Goal: Information Seeking & Learning: Find contact information

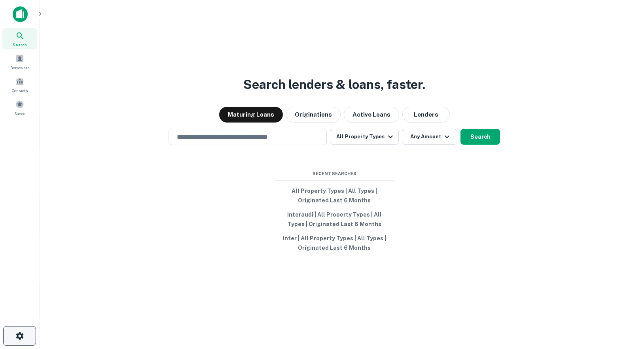
click at [22, 340] on icon "button" at bounding box center [19, 335] width 9 height 9
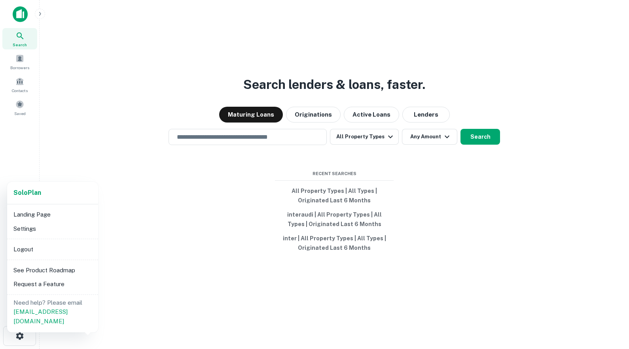
click at [185, 190] on div at bounding box center [314, 174] width 629 height 349
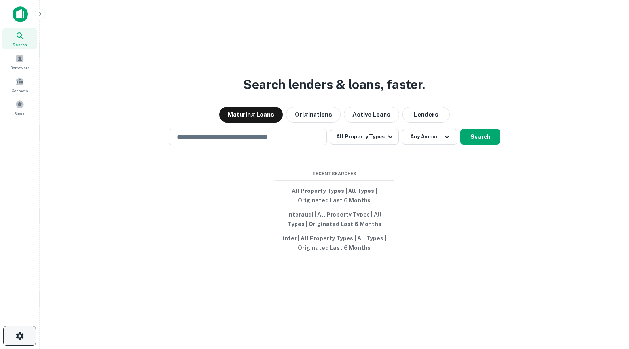
click at [24, 333] on button "button" at bounding box center [19, 336] width 33 height 20
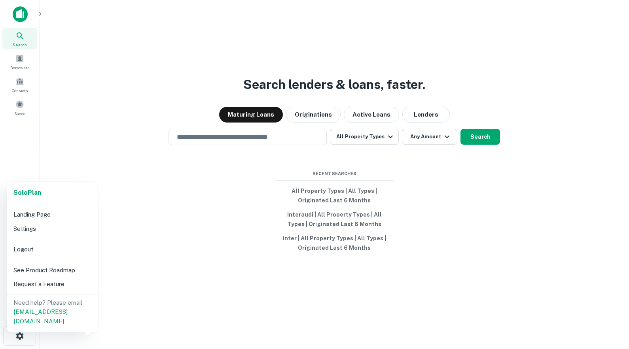
click at [180, 215] on div at bounding box center [314, 174] width 629 height 349
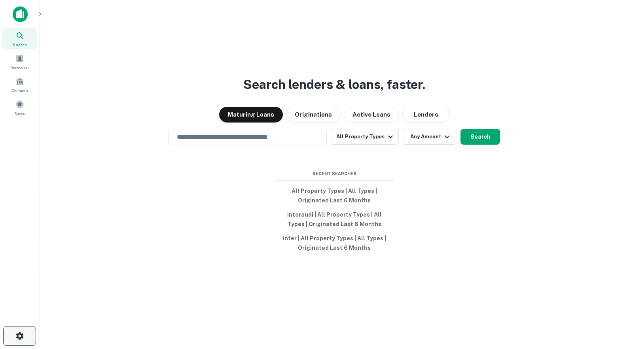
click at [28, 336] on button "button" at bounding box center [19, 336] width 33 height 20
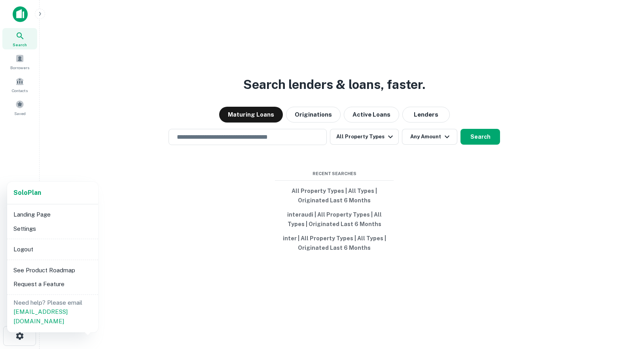
click at [183, 269] on div at bounding box center [314, 174] width 629 height 349
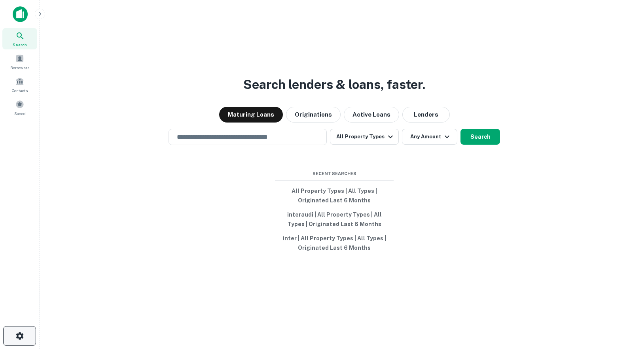
click at [22, 334] on icon "button" at bounding box center [20, 336] width 8 height 8
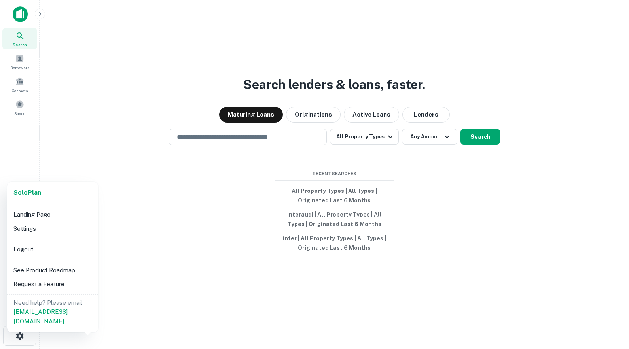
click at [204, 208] on div at bounding box center [314, 174] width 629 height 349
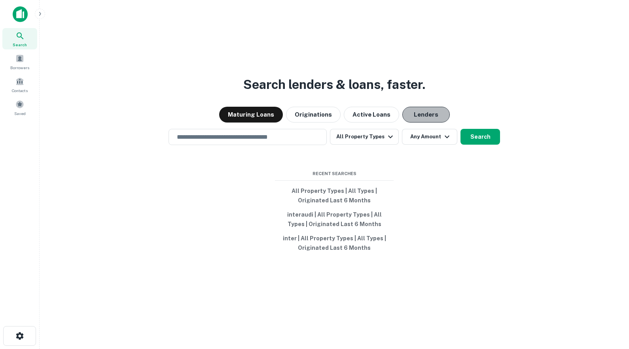
click at [423, 115] on button "Lenders" at bounding box center [425, 115] width 47 height 16
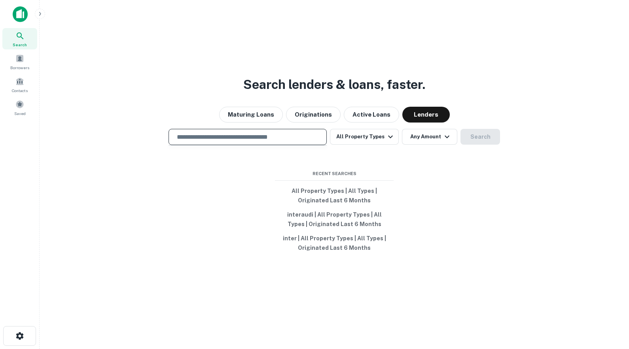
click at [214, 137] on input "text" at bounding box center [247, 136] width 151 height 9
click at [366, 138] on button "All Property Types" at bounding box center [364, 137] width 69 height 16
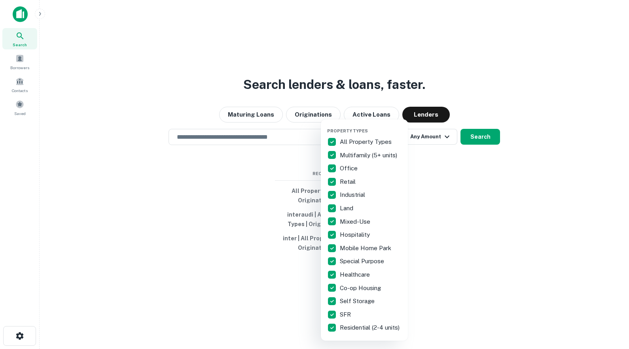
click at [288, 183] on div at bounding box center [314, 174] width 629 height 349
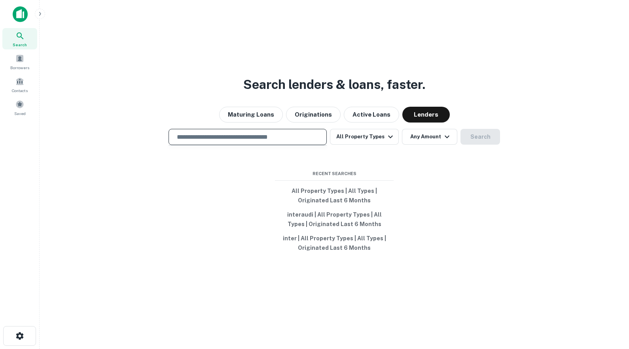
click at [220, 138] on input "text" at bounding box center [247, 136] width 151 height 9
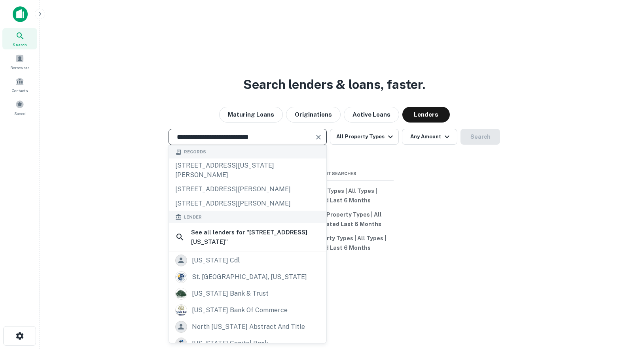
click at [230, 137] on input "**********" at bounding box center [241, 136] width 139 height 9
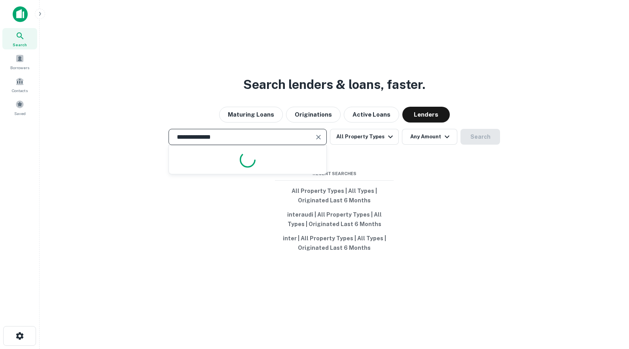
type input "**********"
click at [224, 139] on input "**********" at bounding box center [241, 136] width 139 height 9
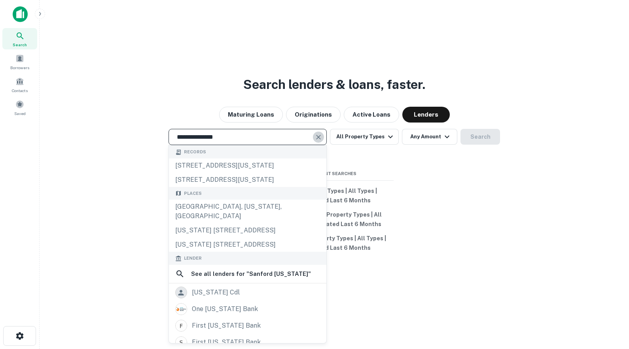
click at [318, 138] on icon "Clear" at bounding box center [318, 137] width 8 height 8
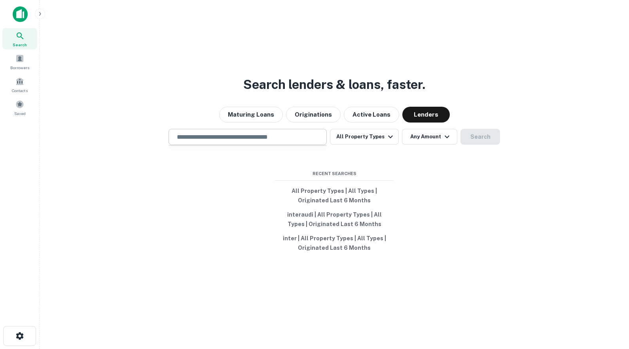
click at [165, 115] on div "Maturing Loans Originations Active Loans Lenders" at bounding box center [334, 115] width 577 height 16
click at [389, 134] on icon "button" at bounding box center [390, 136] width 9 height 9
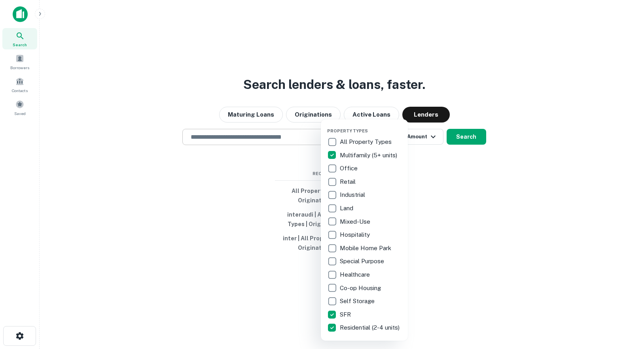
click at [449, 170] on div at bounding box center [314, 174] width 629 height 349
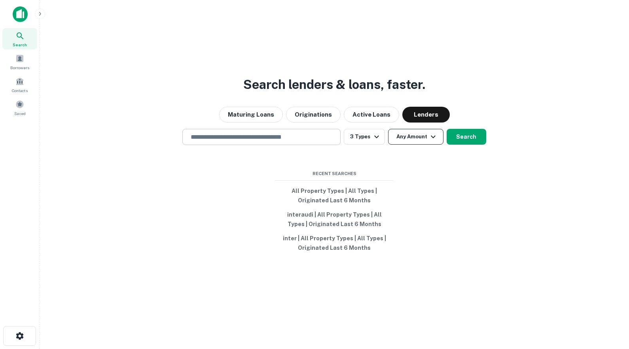
click at [426, 138] on button "Any Amount" at bounding box center [415, 137] width 55 height 16
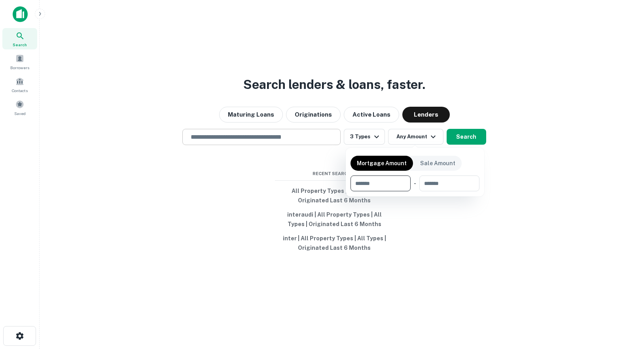
click at [382, 189] on input "number" at bounding box center [377, 184] width 55 height 16
type input "********"
click at [440, 208] on div at bounding box center [314, 174] width 629 height 349
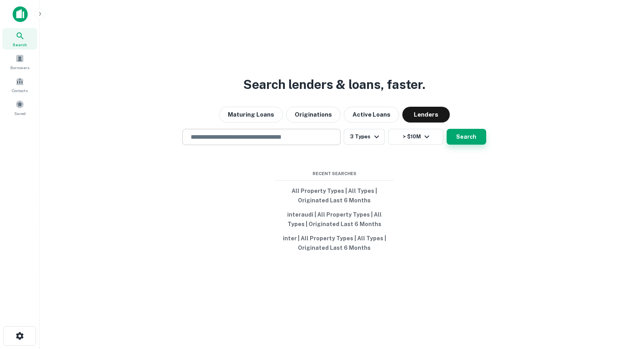
click at [461, 132] on button "Search" at bounding box center [466, 137] width 40 height 16
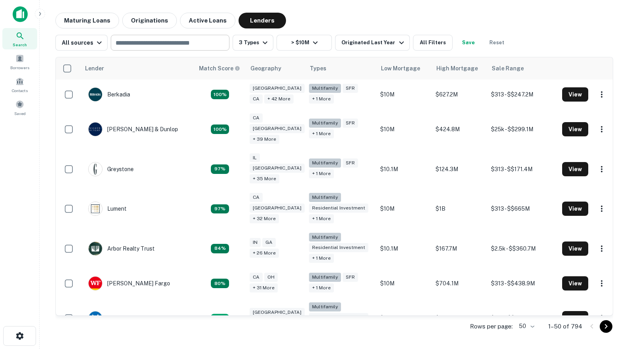
click at [166, 45] on input "text" at bounding box center [169, 42] width 113 height 11
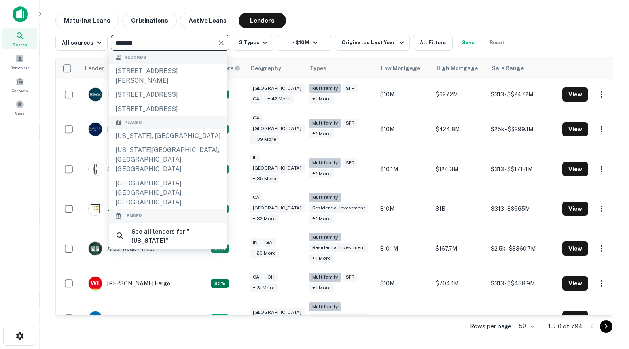
type input "*******"
click at [314, 17] on div "Maturing Loans Originations Active Loans Lenders" at bounding box center [334, 21] width 558 height 16
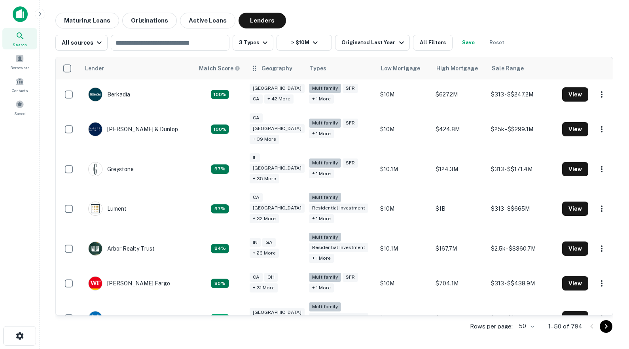
click at [282, 72] on div "Geography" at bounding box center [276, 68] width 31 height 9
click at [258, 72] on icon at bounding box center [254, 68] width 8 height 9
click at [248, 45] on button "3 Types" at bounding box center [253, 43] width 41 height 16
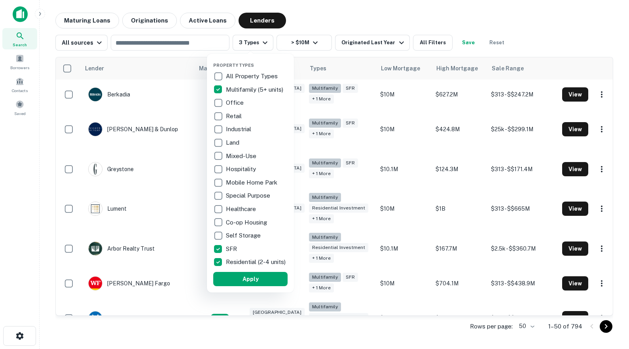
click at [307, 21] on div at bounding box center [314, 174] width 629 height 349
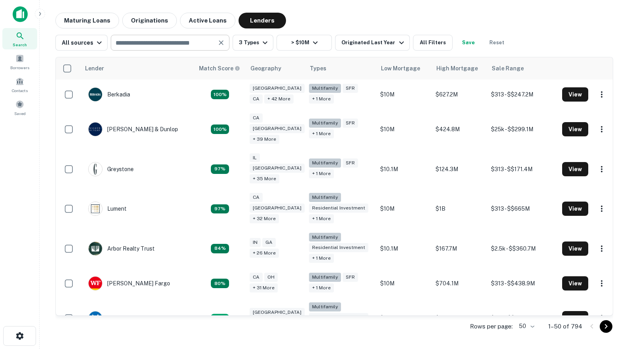
click at [135, 43] on input "text" at bounding box center [163, 42] width 101 height 11
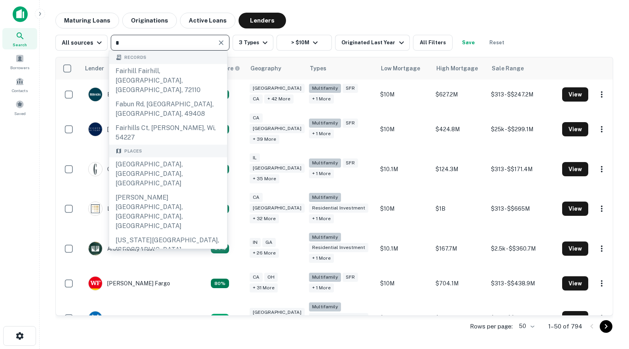
type input "**"
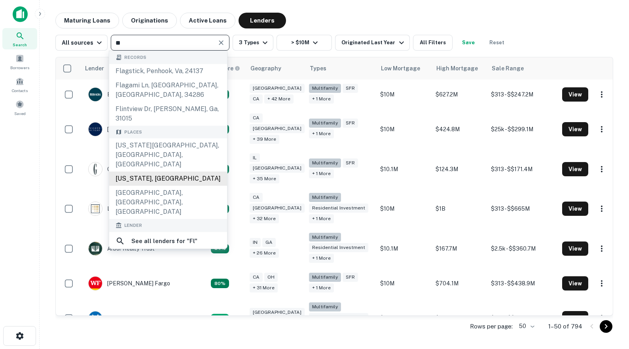
click at [163, 172] on div "[US_STATE], [GEOGRAPHIC_DATA]" at bounding box center [168, 179] width 118 height 14
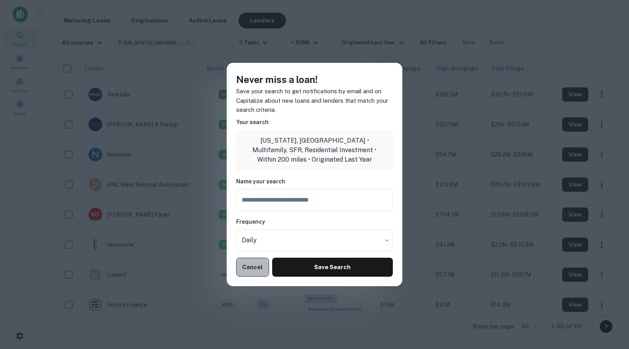
click at [256, 269] on button "Cancel" at bounding box center [252, 267] width 33 height 19
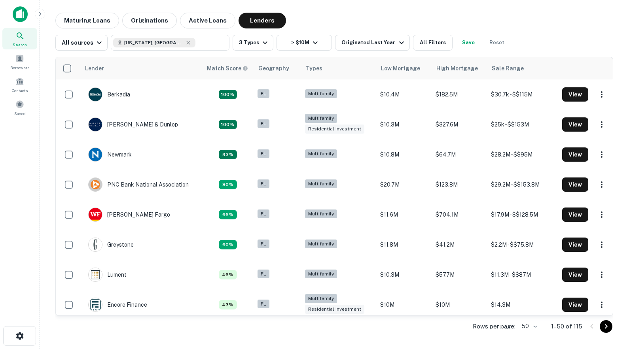
type input "**********"
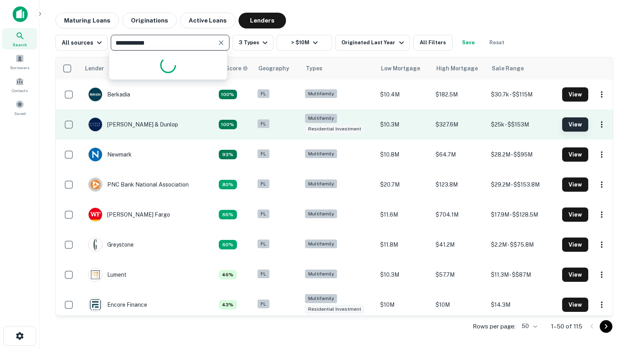
click at [569, 126] on button "View" at bounding box center [575, 124] width 26 height 14
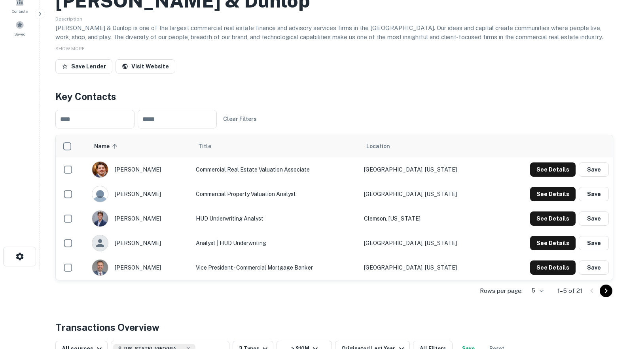
scroll to position [80, 0]
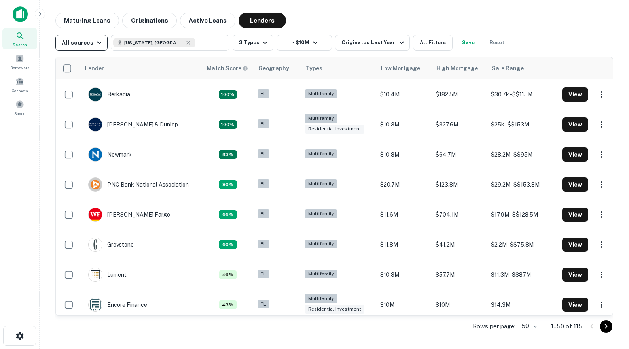
click at [97, 44] on icon "button" at bounding box center [99, 42] width 9 height 9
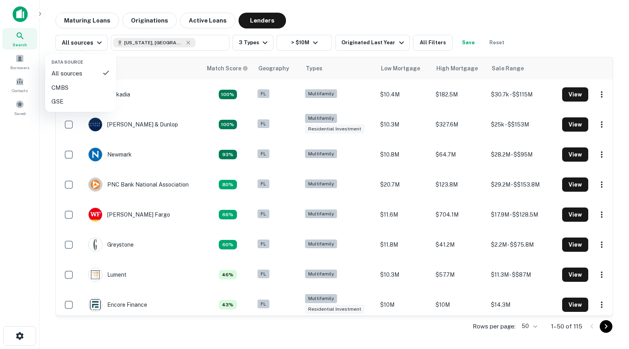
click at [426, 19] on div at bounding box center [314, 174] width 629 height 349
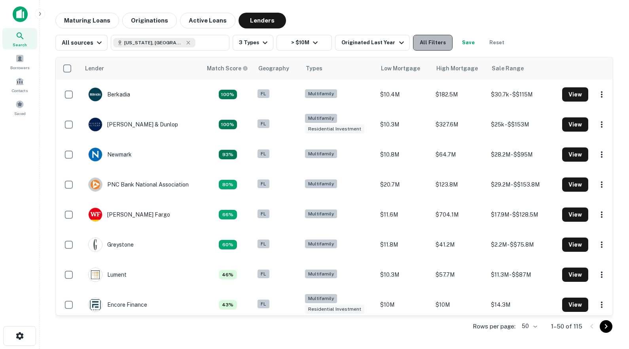
click at [428, 39] on button "All Filters" at bounding box center [433, 43] width 40 height 16
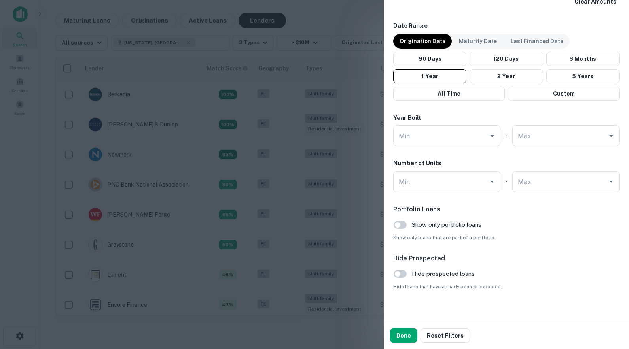
scroll to position [475, 0]
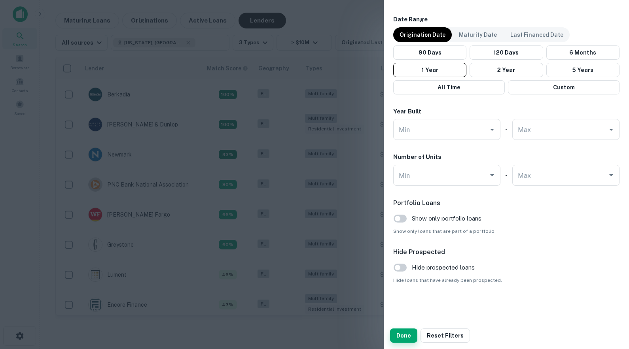
click at [405, 332] on button "Done" at bounding box center [403, 336] width 27 height 14
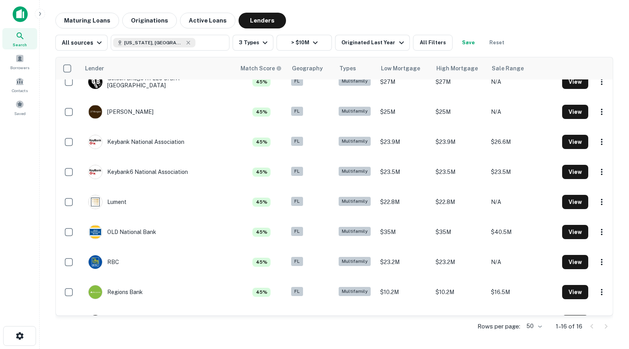
scroll to position [245, 0]
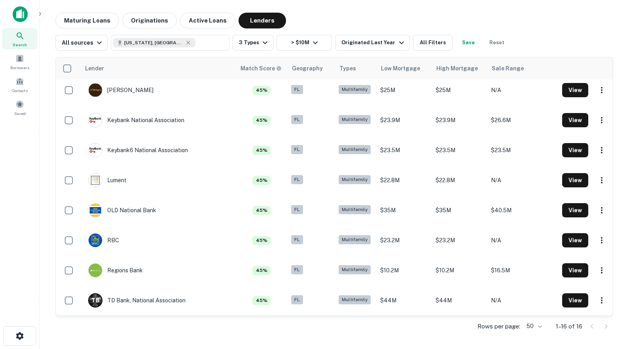
click at [603, 329] on div at bounding box center [598, 326] width 27 height 13
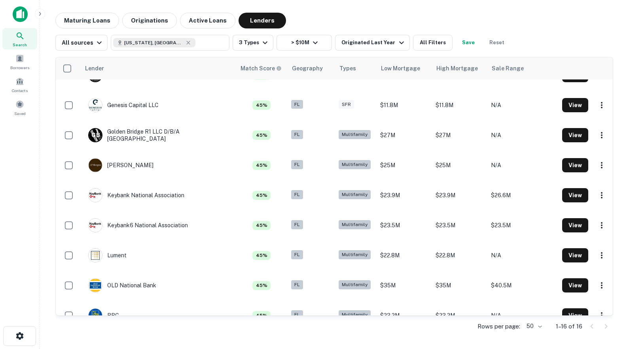
scroll to position [0, 0]
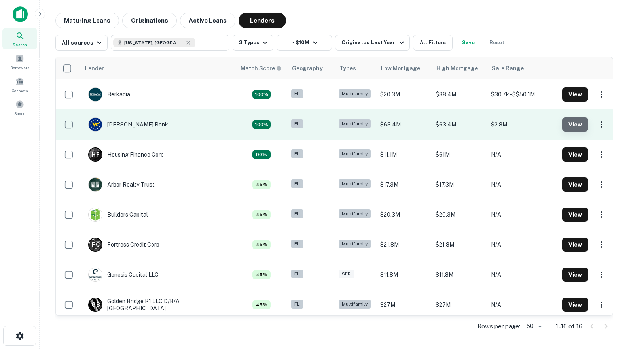
click at [570, 125] on button "View" at bounding box center [575, 124] width 26 height 14
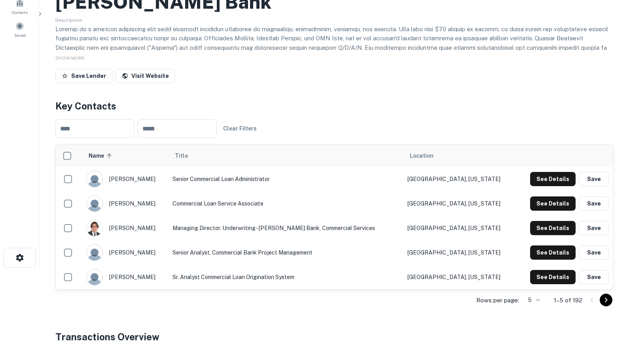
scroll to position [80, 0]
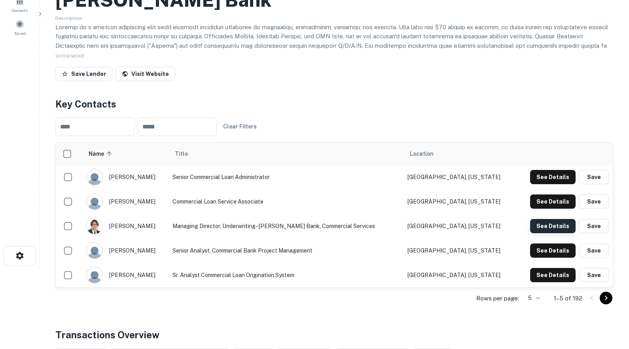
click at [553, 229] on button "See Details" at bounding box center [552, 226] width 45 height 14
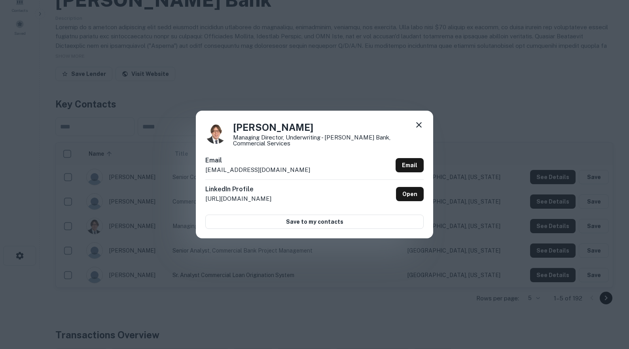
click at [418, 125] on icon at bounding box center [419, 125] width 6 height 6
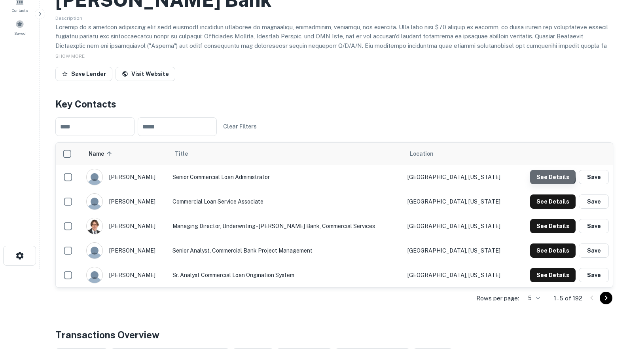
click at [544, 174] on button "See Details" at bounding box center [552, 177] width 45 height 14
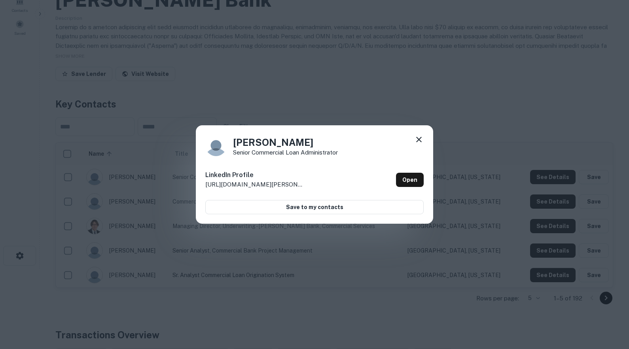
click at [417, 139] on icon at bounding box center [418, 139] width 9 height 9
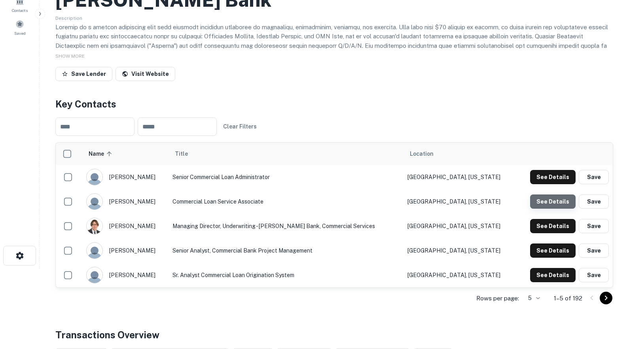
click at [554, 203] on button "See Details" at bounding box center [552, 202] width 45 height 14
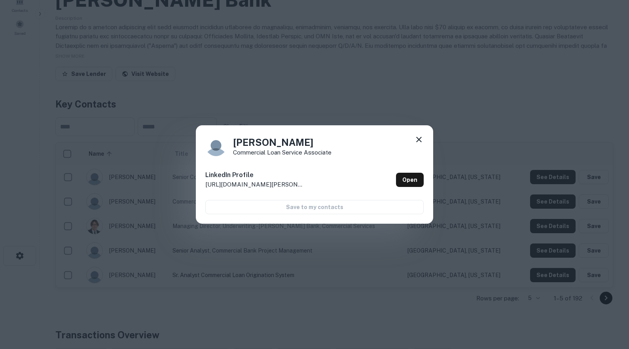
click at [418, 138] on icon at bounding box center [419, 140] width 6 height 6
